Goal: Task Accomplishment & Management: Complete application form

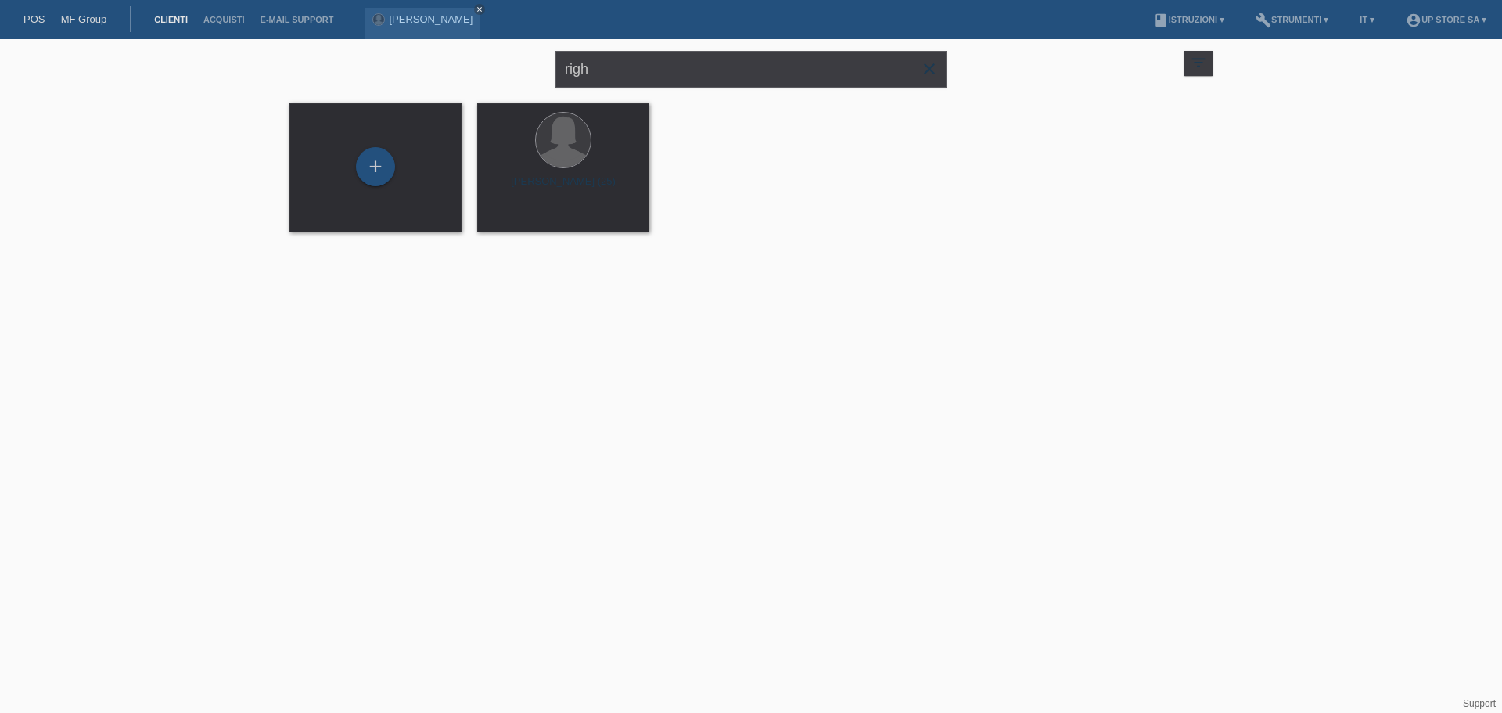
drag, startPoint x: 928, startPoint y: 69, endPoint x: 917, endPoint y: 73, distance: 11.6
click at [929, 69] on icon "close" at bounding box center [929, 68] width 19 height 19
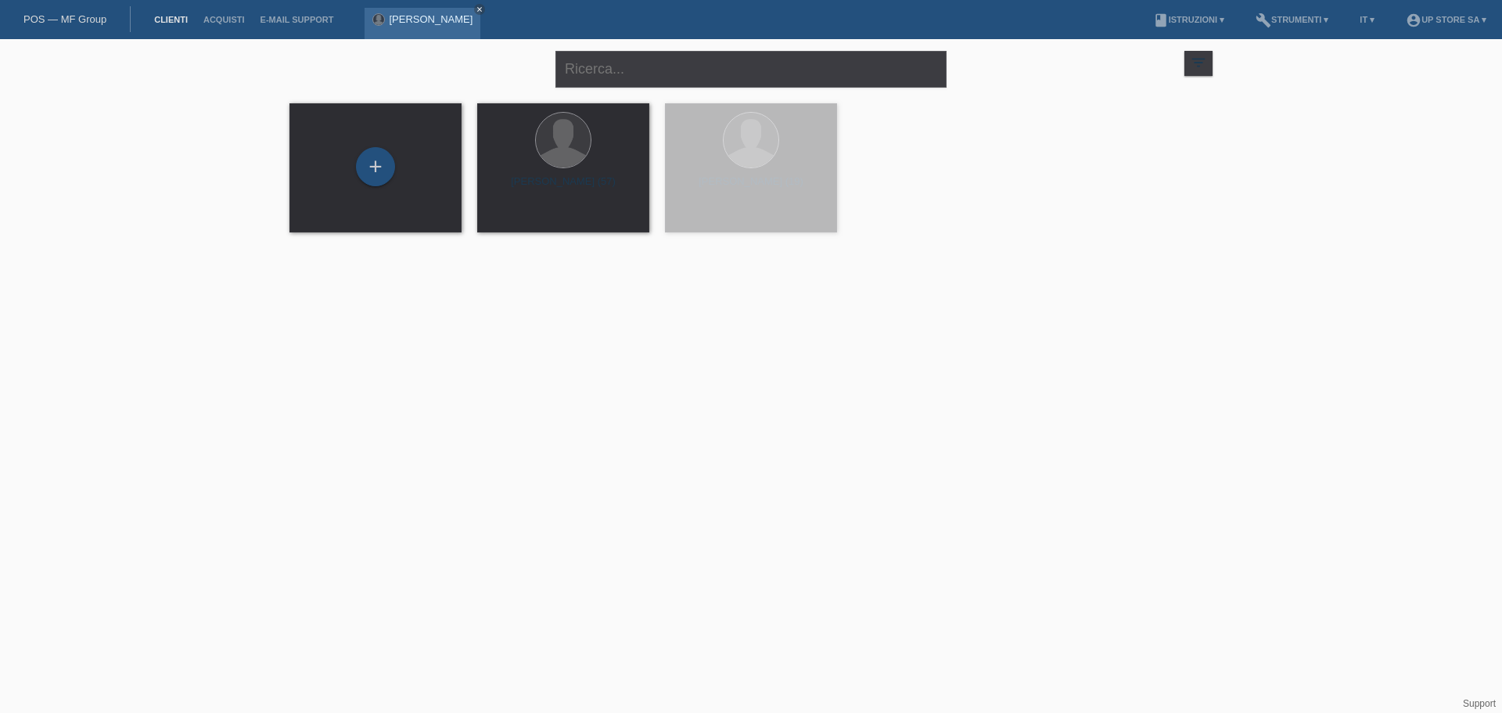
click at [432, 22] on link "[PERSON_NAME]" at bounding box center [431, 19] width 84 height 12
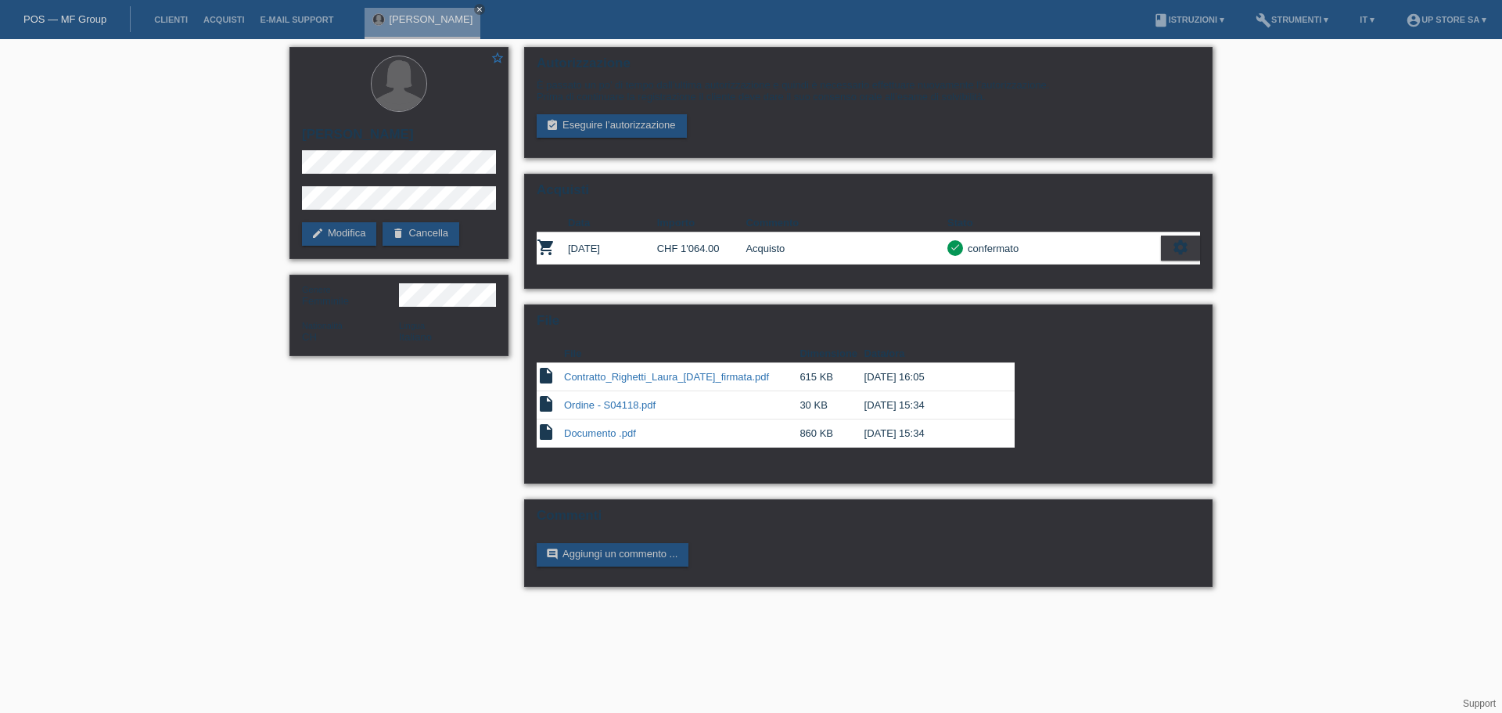
click at [51, 23] on link "POS — MF Group" at bounding box center [64, 19] width 83 height 12
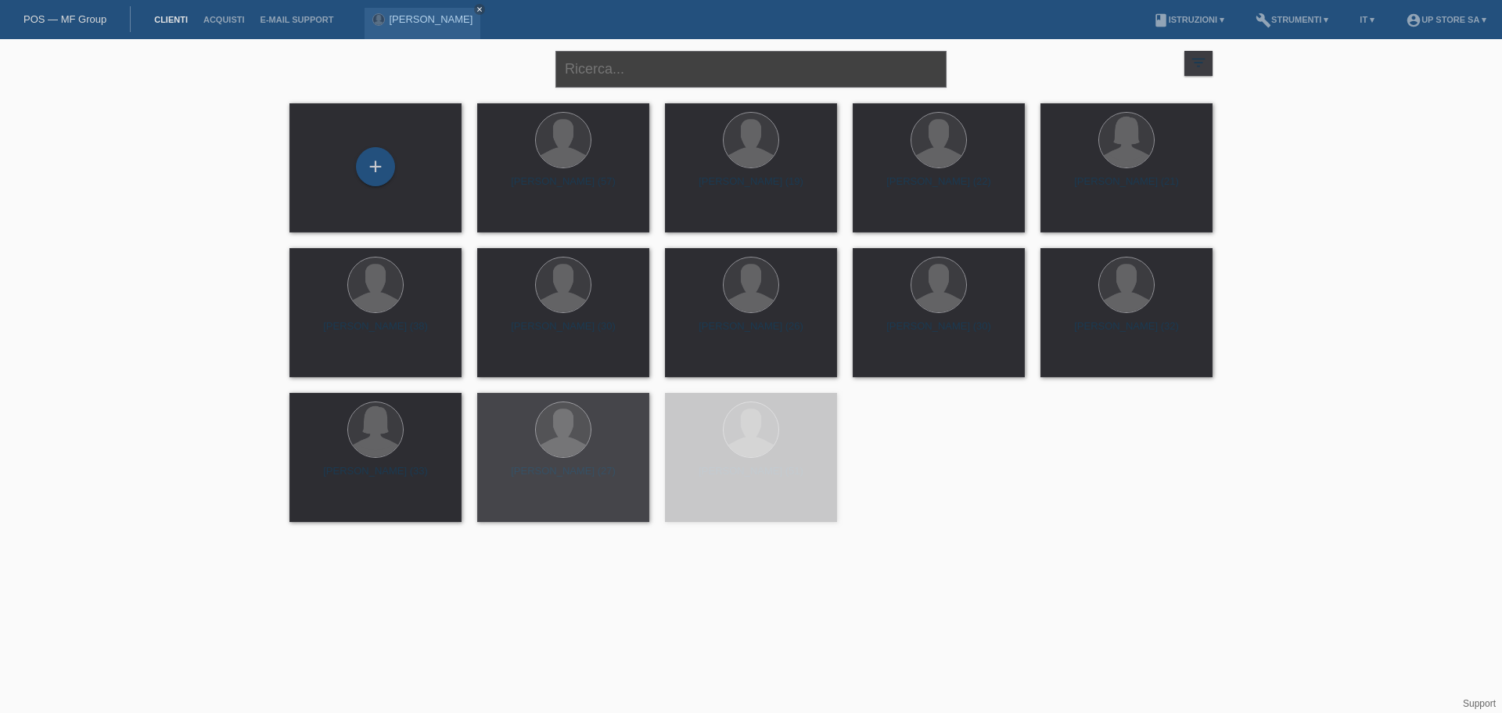
click at [743, 63] on input "text" at bounding box center [751, 69] width 391 height 37
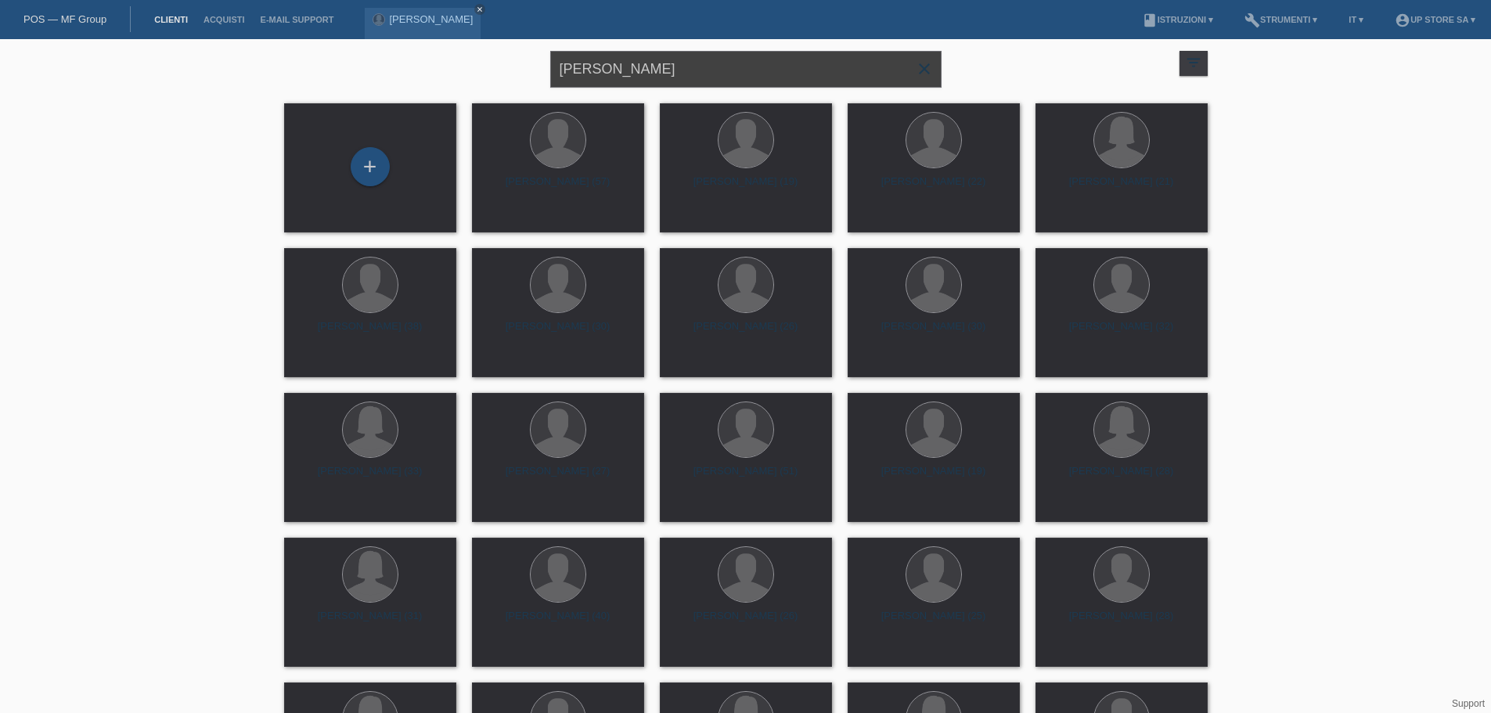
type input "mirko caro"
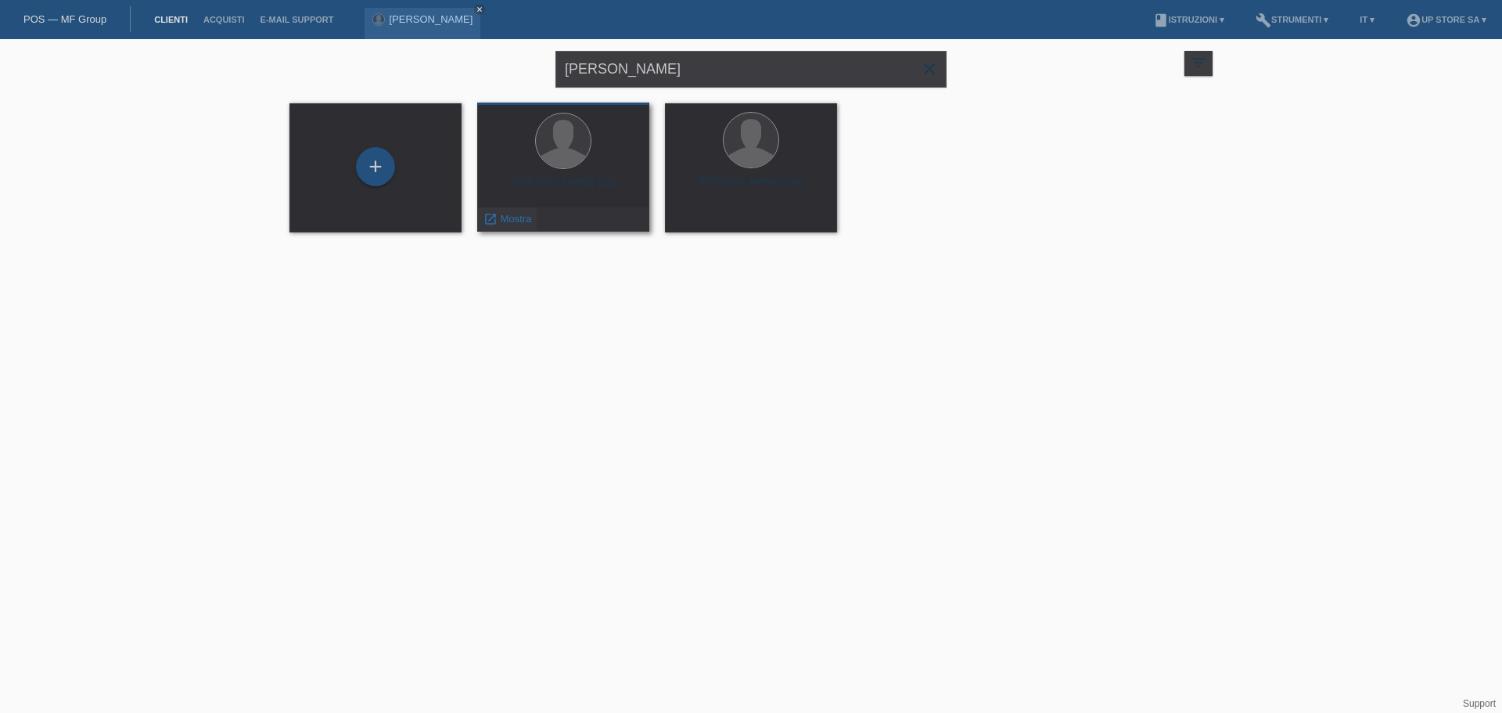
click at [520, 221] on span "Mostra" at bounding box center [516, 219] width 31 height 12
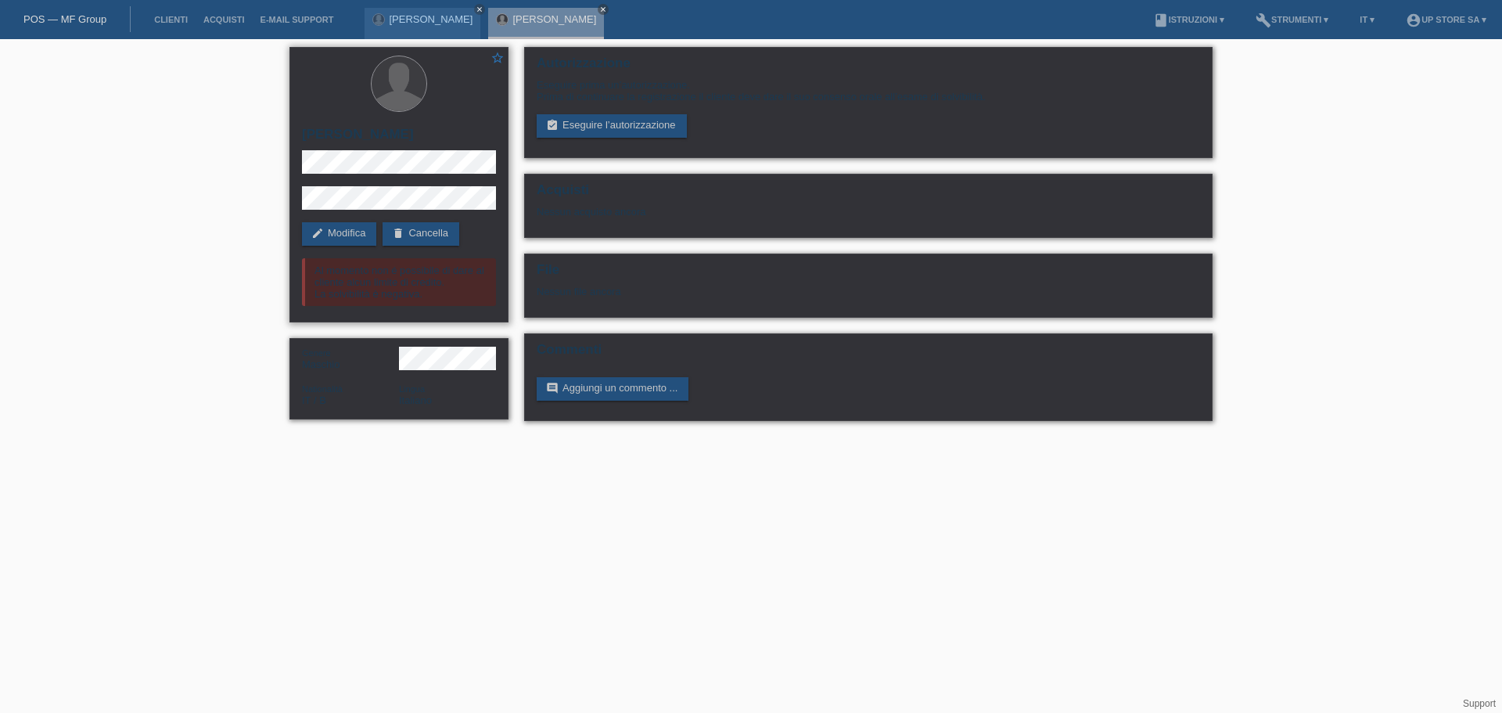
click at [374, 174] on div "star_border Mirko Carolfi edit Modifica delete Cancella Al momento non é possib…" at bounding box center [399, 184] width 219 height 275
click at [295, 161] on div "star_border Mirko Carolfi edit Modifica delete Cancella Al momento non é possib…" at bounding box center [399, 184] width 219 height 275
click at [356, 238] on link "edit Modifica" at bounding box center [339, 233] width 74 height 23
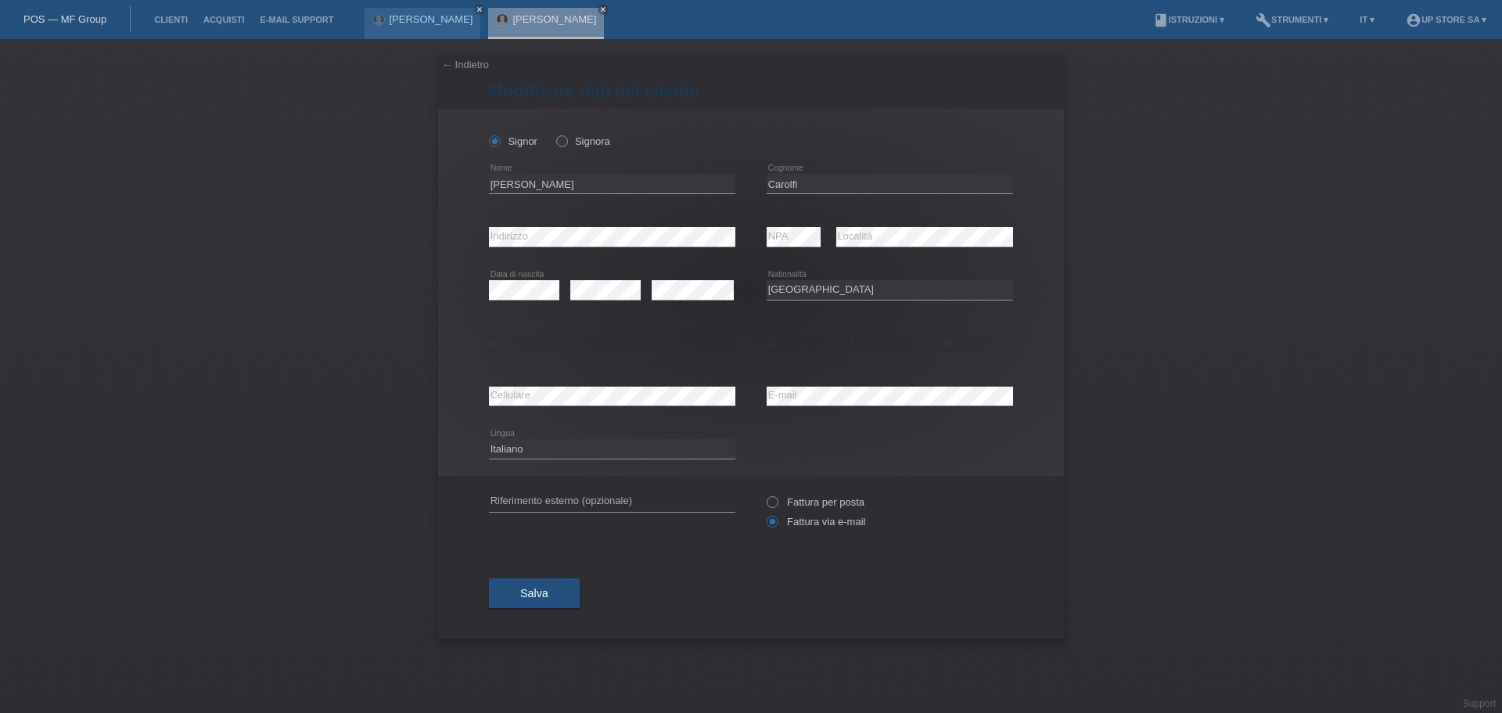
select select "IT"
select select "B"
select select "20"
select select "11"
select select "2018"
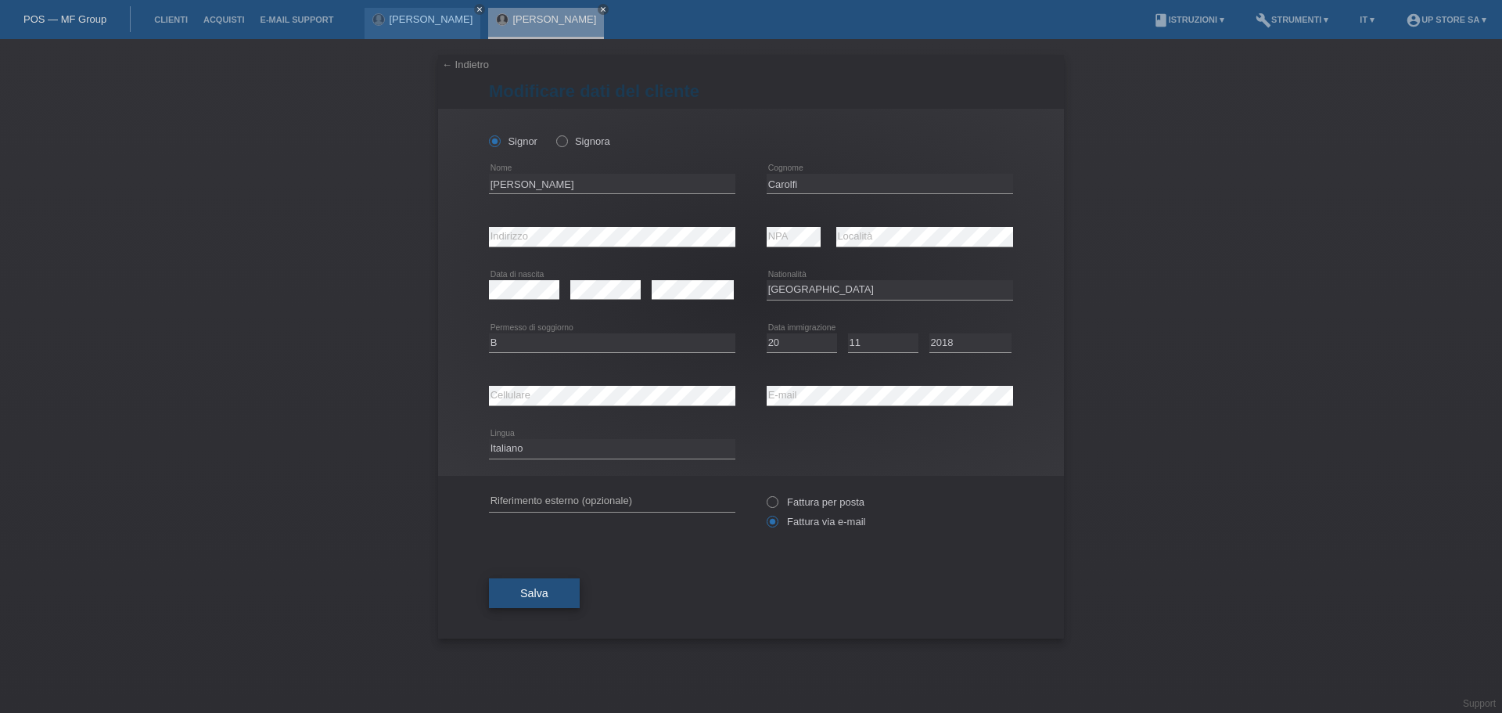
click at [535, 589] on span "Salva" at bounding box center [534, 593] width 28 height 13
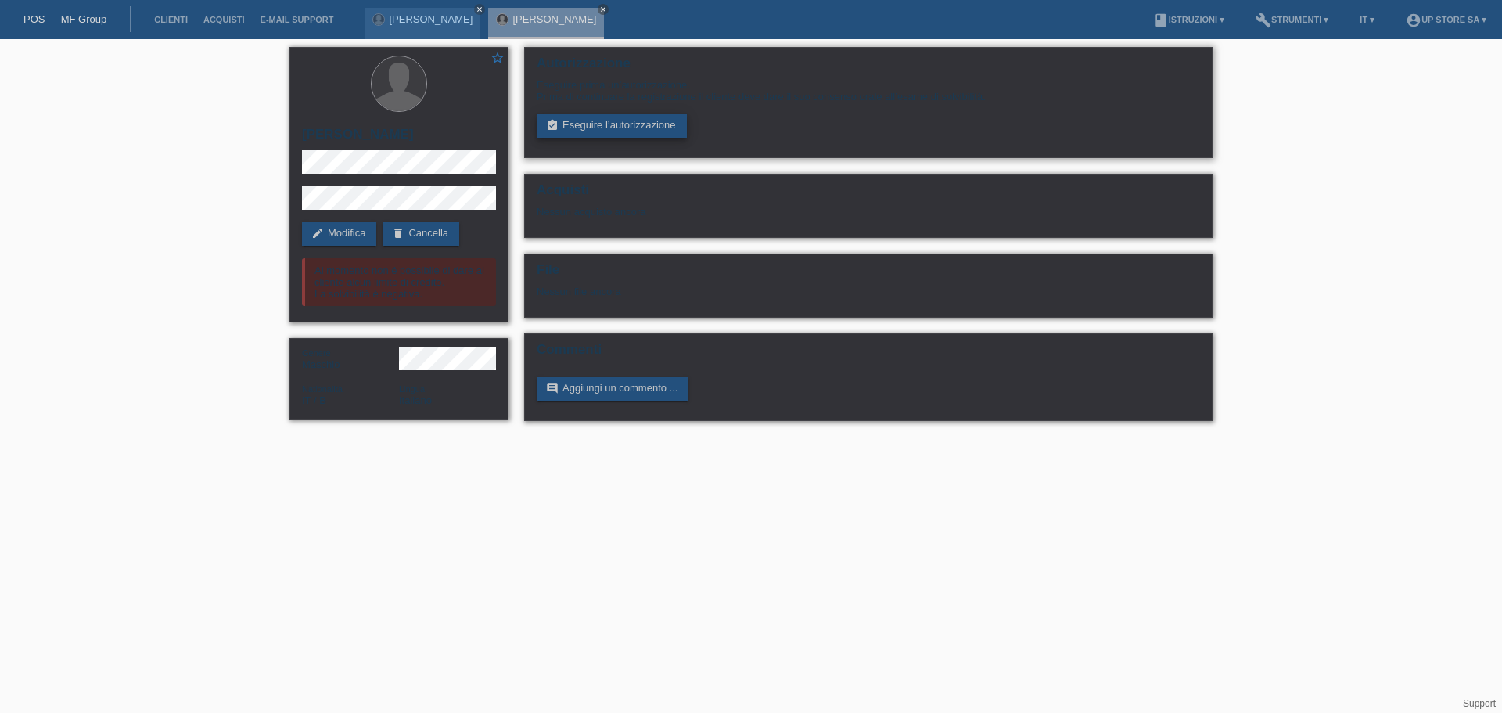
click at [588, 131] on link "assignment_turned_in Eseguire l’autorizzazione" at bounding box center [612, 125] width 150 height 23
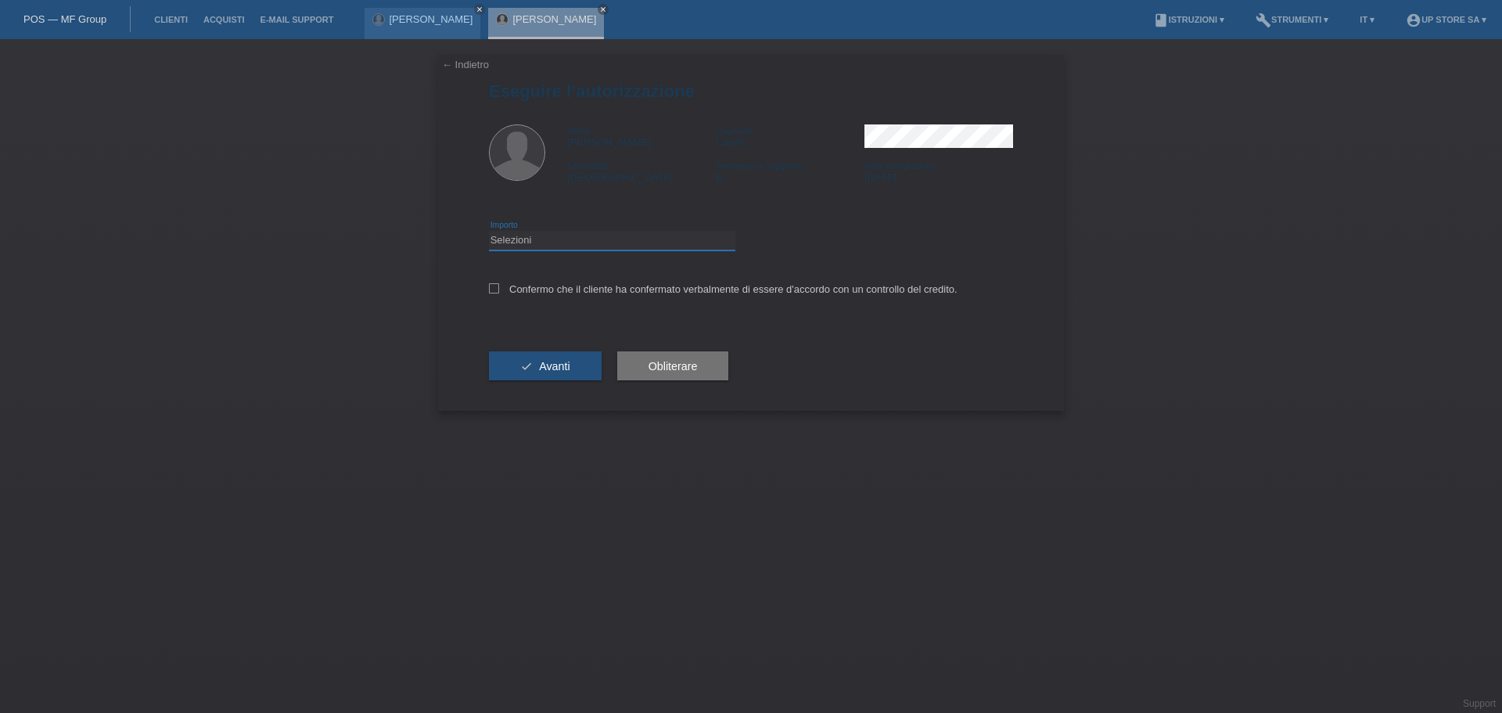
click at [549, 232] on select "Selezioni CHF 1.00 - CHF 499.00 CHF 500.00 - CHF 1'999.00 CHF 2'000.00 - CHF 6'…" at bounding box center [612, 240] width 246 height 19
select select "3"
click at [489, 231] on select "Selezioni CHF 1.00 - CHF 499.00 CHF 500.00 - CHF 1'999.00 CHF 2'000.00 - CHF 6'…" at bounding box center [612, 240] width 246 height 19
click at [564, 291] on label "Confermo che il cliente ha confermato verbalmente di essere d'accordo con un co…" at bounding box center [723, 289] width 469 height 12
click at [499, 291] on input "Confermo che il cliente ha confermato verbalmente di essere d'accordo con un co…" at bounding box center [494, 288] width 10 height 10
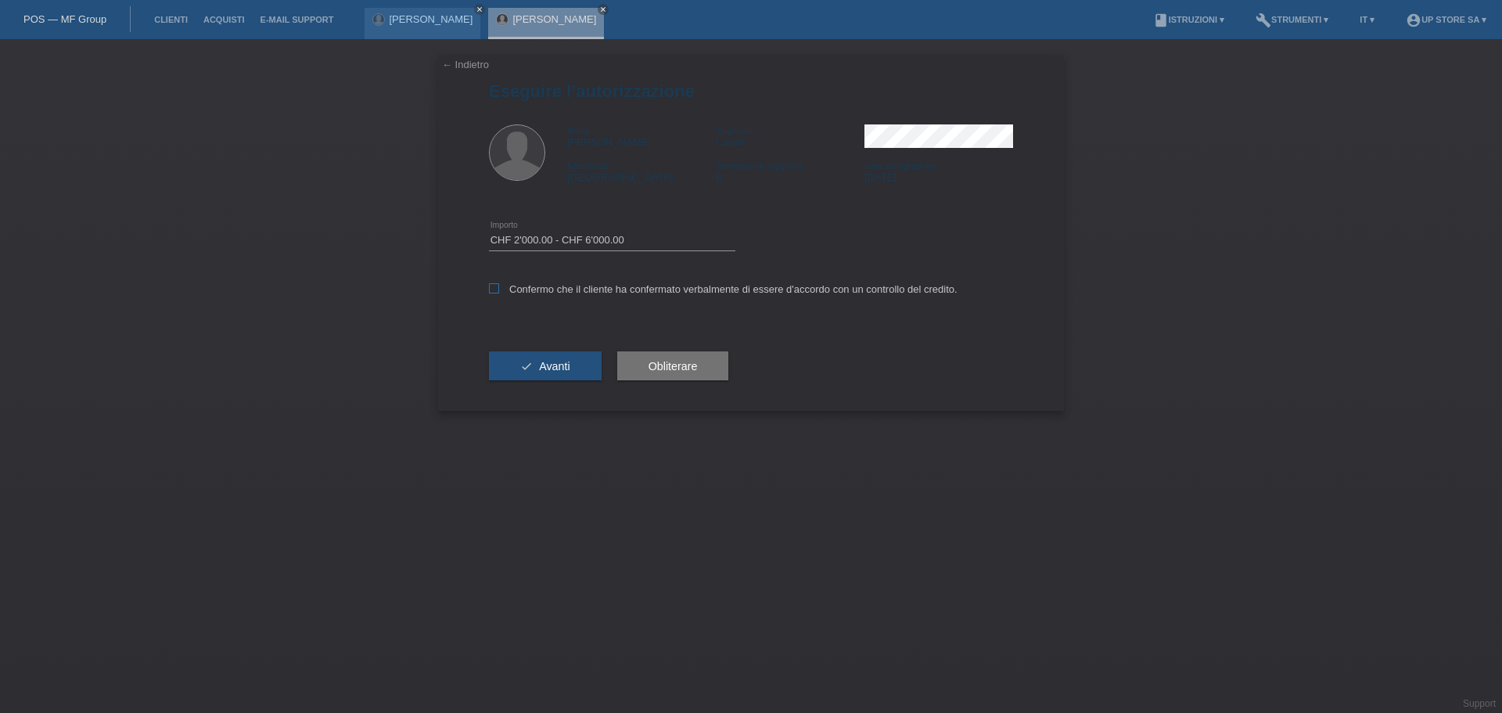
checkbox input "true"
click at [541, 368] on span "Avanti" at bounding box center [554, 366] width 31 height 13
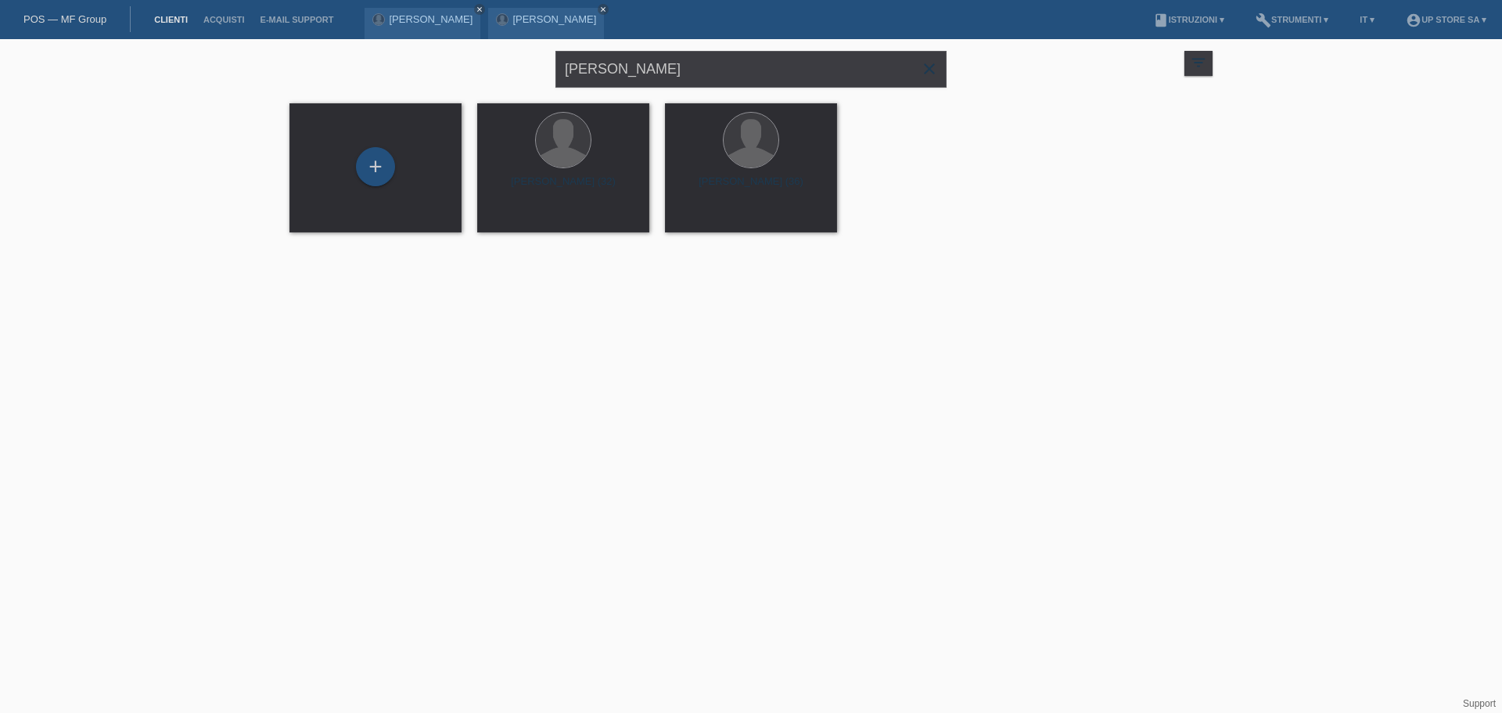
click at [923, 77] on icon "close" at bounding box center [929, 68] width 19 height 19
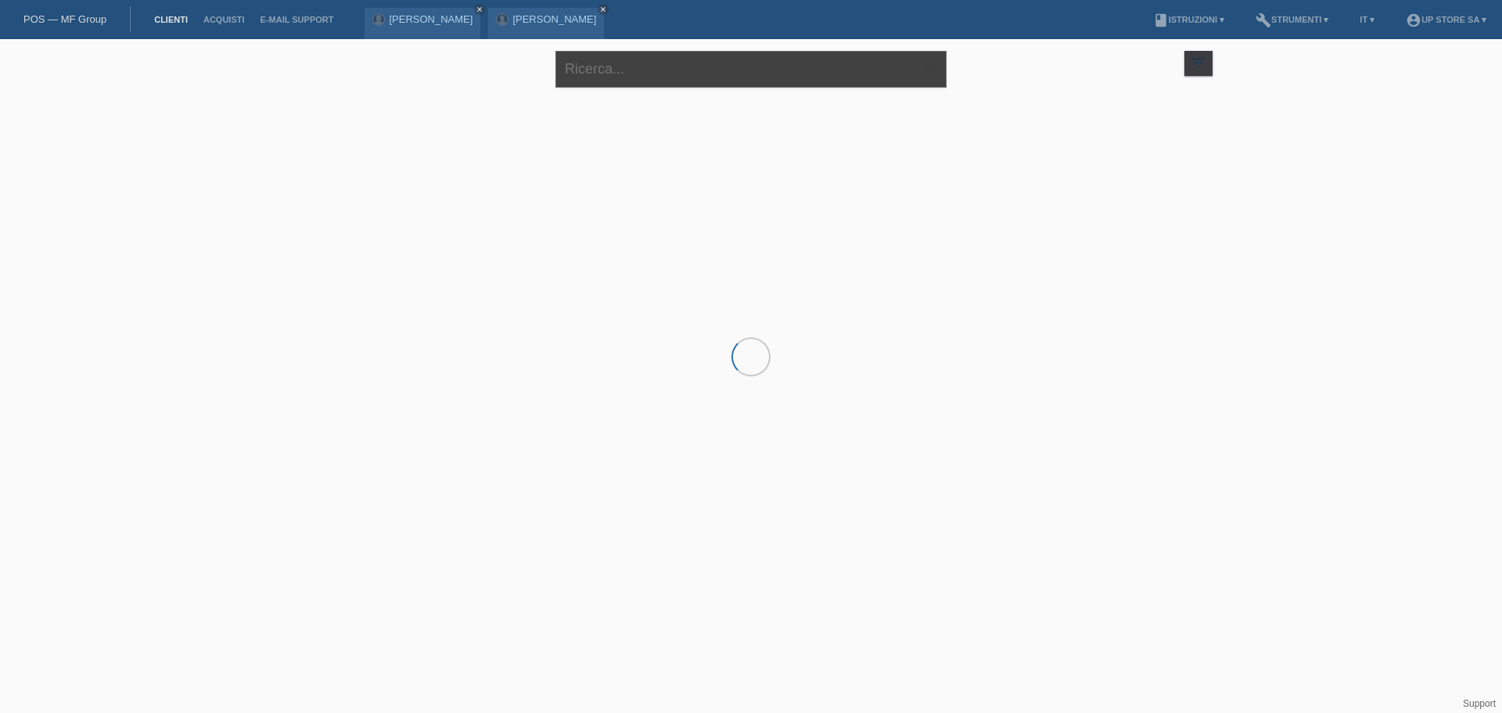
click at [768, 67] on input "text" at bounding box center [751, 69] width 391 height 37
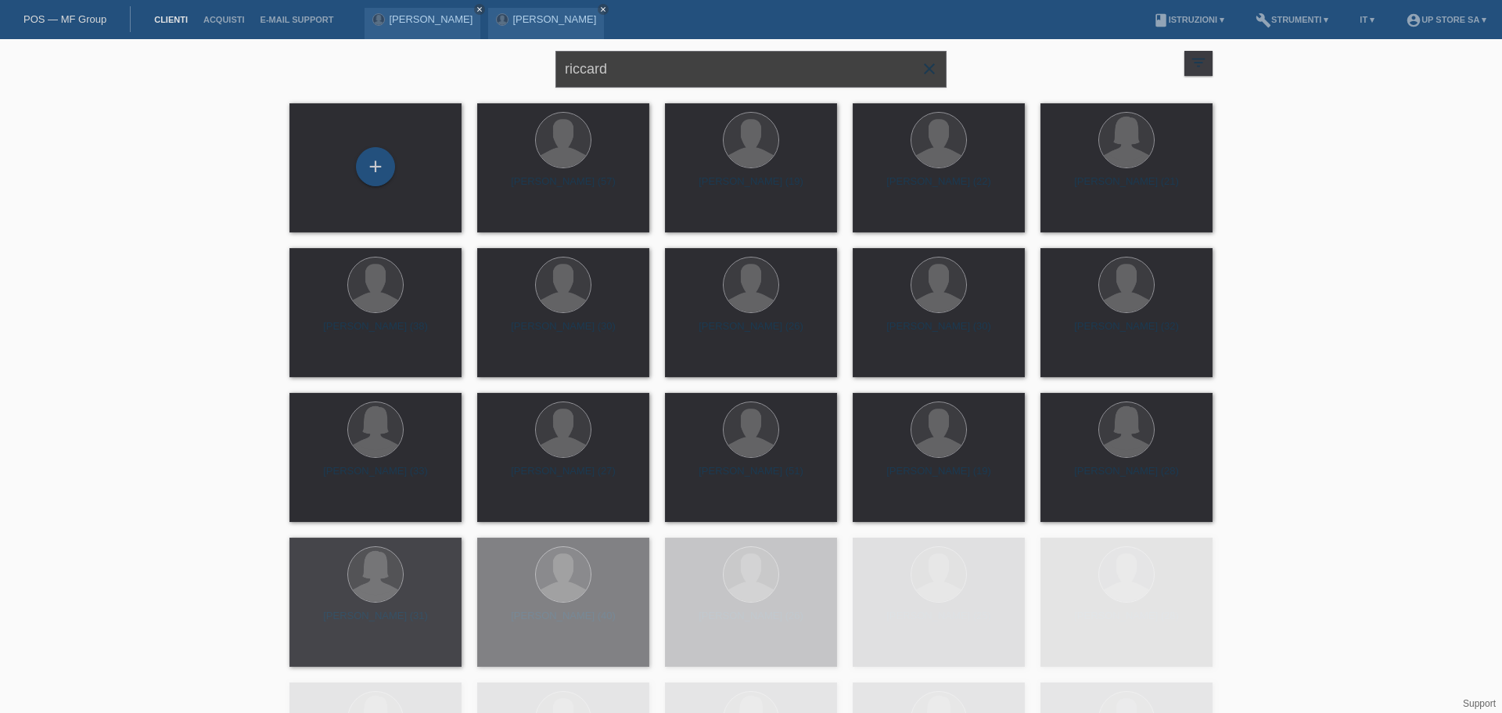
type input "riccard"
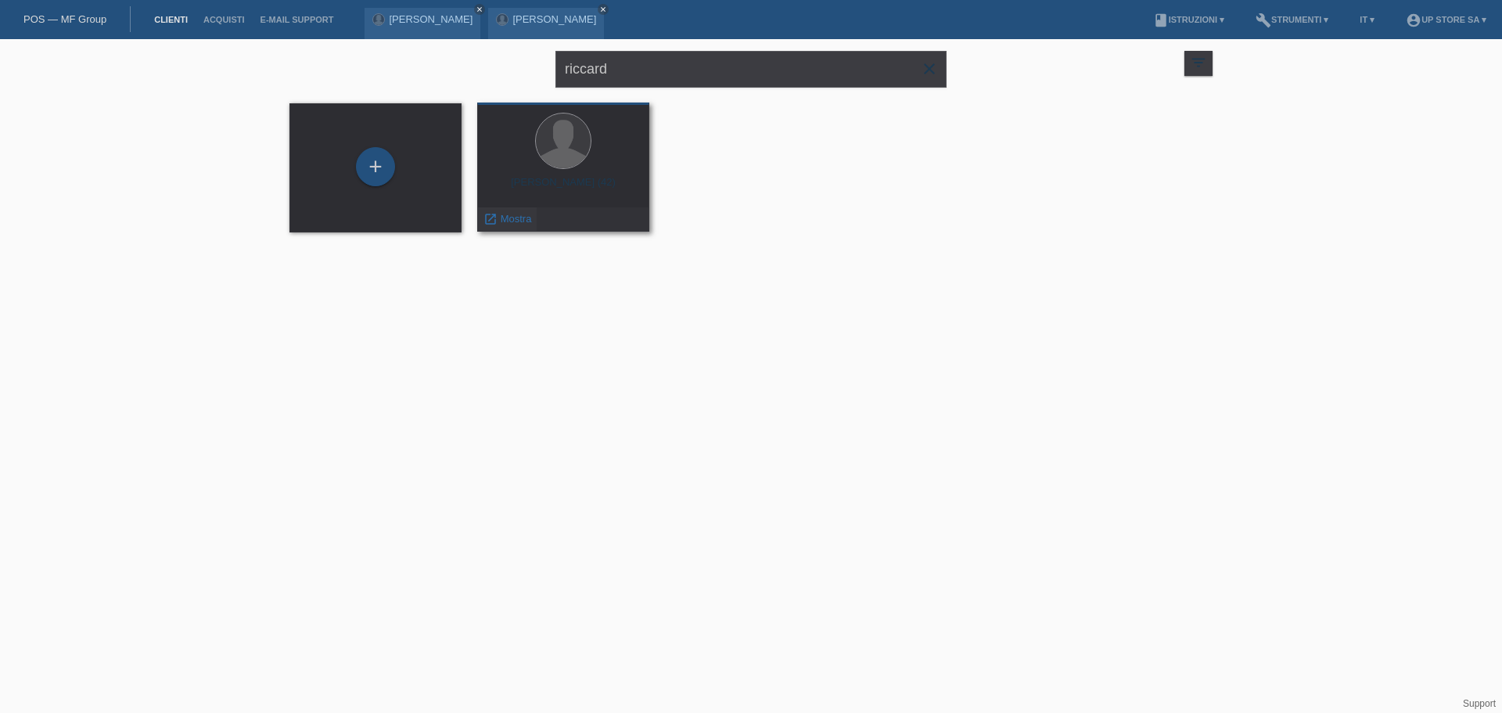
click at [526, 223] on span "Mostra" at bounding box center [516, 219] width 31 height 12
